Goal: Transaction & Acquisition: Purchase product/service

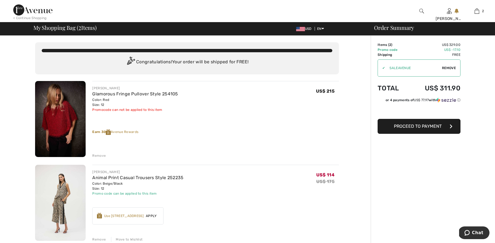
click at [102, 156] on div "Remove" at bounding box center [99, 155] width 14 height 5
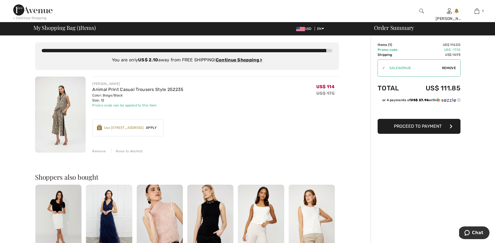
click at [154, 129] on span "Apply" at bounding box center [151, 127] width 15 height 5
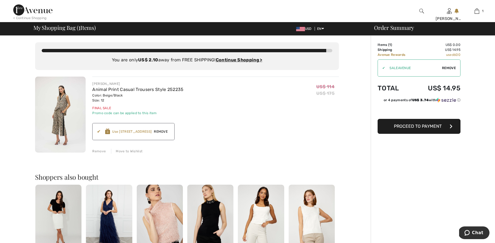
click at [416, 127] on span "Proceed to Payment" at bounding box center [418, 126] width 48 height 5
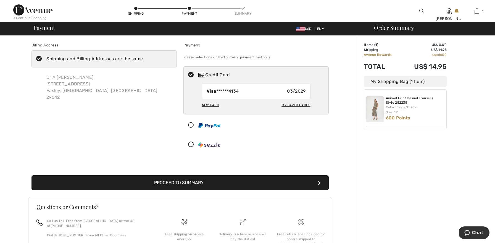
click at [271, 180] on button "Proceed to Summary" at bounding box center [179, 182] width 297 height 15
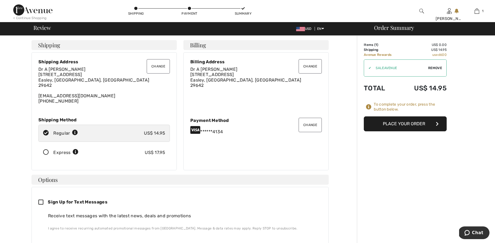
click at [385, 125] on button "Place Your Order" at bounding box center [405, 123] width 83 height 15
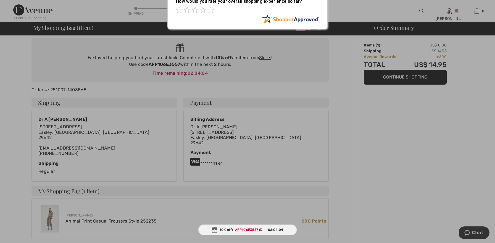
scroll to position [37, 0]
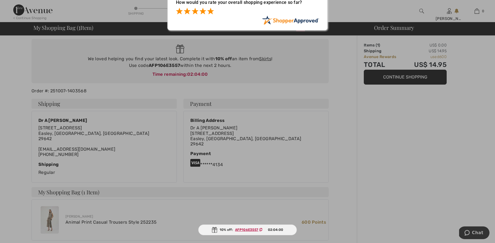
click at [211, 11] on span at bounding box center [210, 11] width 7 height 7
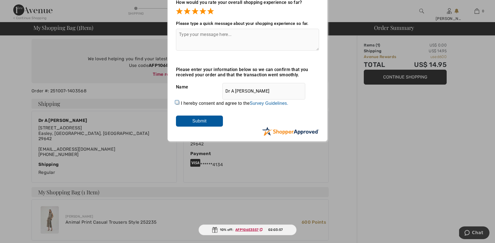
click at [177, 101] on input "I hereby consent and agree to the By submitting a review, you grant permission …" at bounding box center [178, 103] width 4 height 4
checkbox input "true"
click at [221, 36] on textarea at bounding box center [247, 40] width 143 height 22
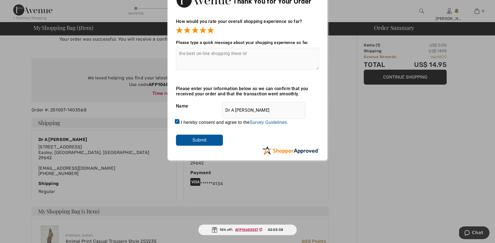
scroll to position [12, 0]
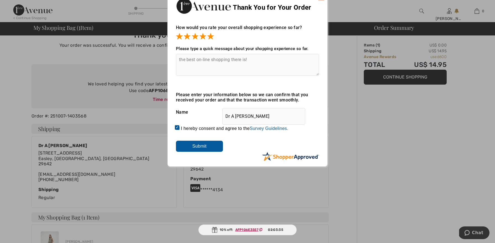
type textarea "the best on-line shopping there is!"
click at [207, 146] on input "Submit" at bounding box center [199, 146] width 47 height 11
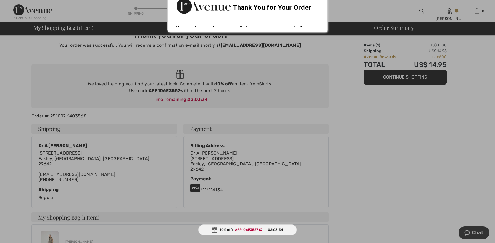
scroll to position [0, 0]
